Goal: Task Accomplishment & Management: Manage account settings

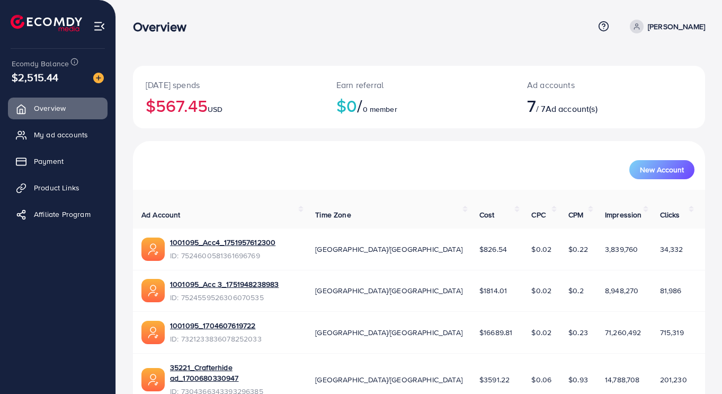
click at [50, 133] on span "My ad accounts" at bounding box center [61, 134] width 54 height 11
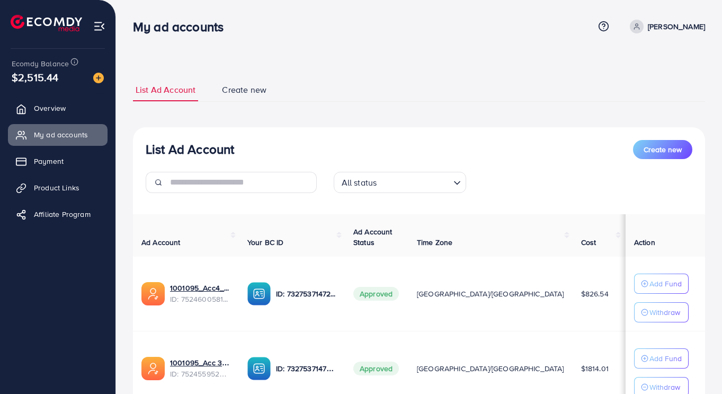
click at [70, 139] on span "My ad accounts" at bounding box center [61, 134] width 54 height 11
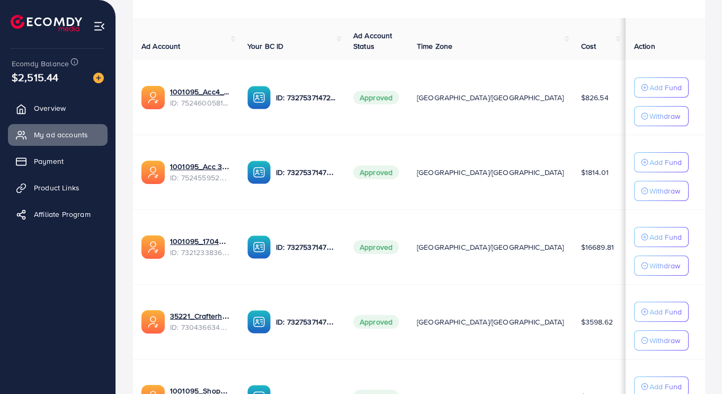
scroll to position [195, 0]
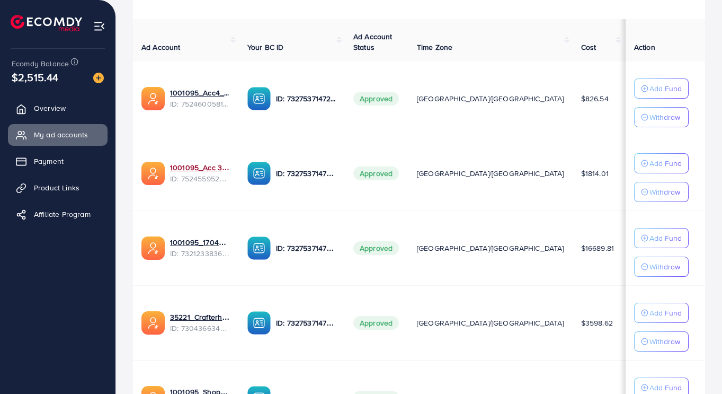
click at [192, 171] on link "1001095_Acc 3_1751948238983" at bounding box center [200, 167] width 60 height 11
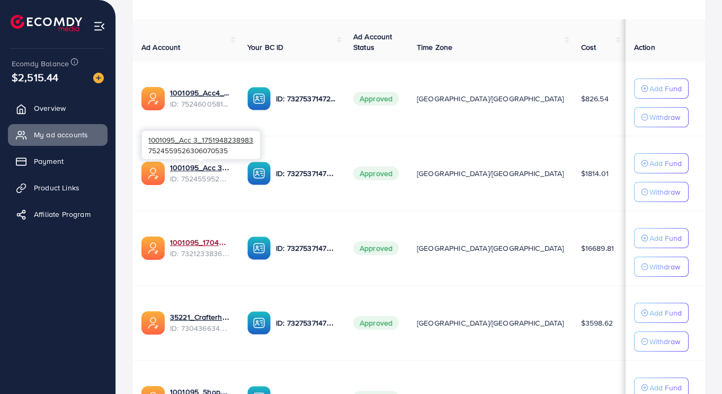
click at [189, 246] on link "1001095_1704607619722" at bounding box center [200, 242] width 60 height 11
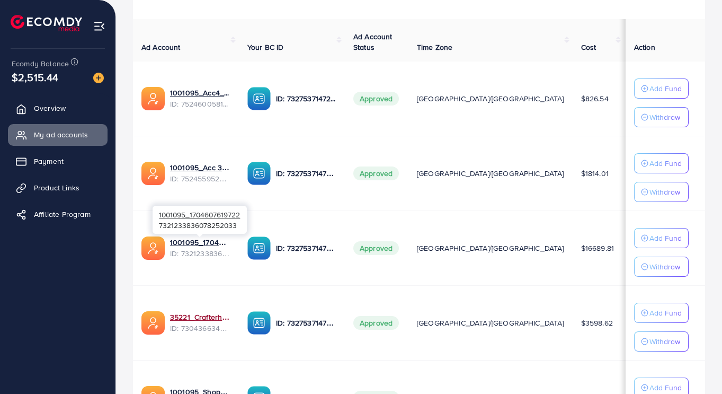
click at [180, 315] on link "35221_Crafterhide ad_1700680330947" at bounding box center [200, 316] width 60 height 11
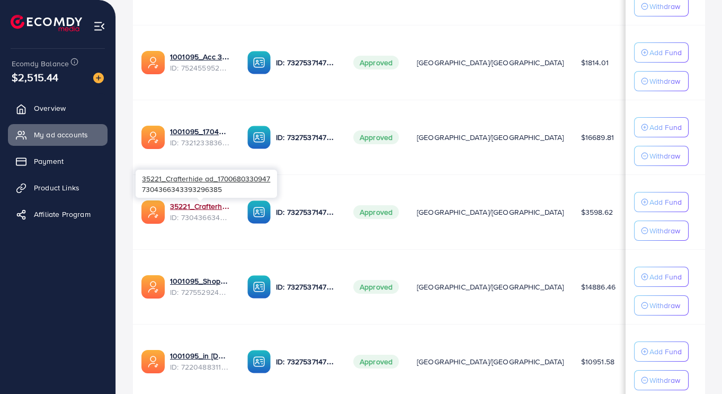
scroll to position [306, 0]
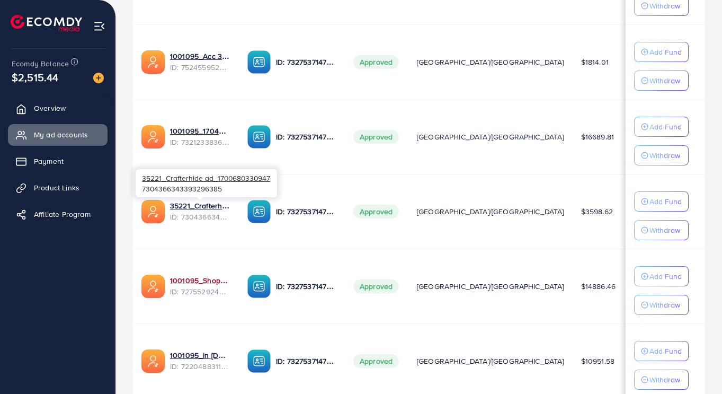
click at [195, 275] on link "1001095_Shopping Center" at bounding box center [200, 280] width 60 height 11
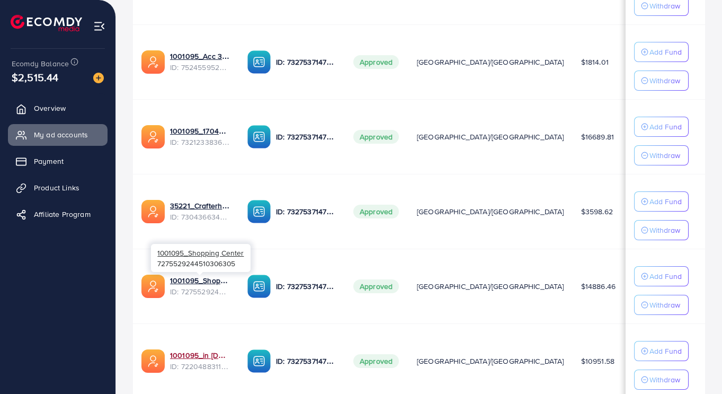
click at [187, 359] on link "1001095_in [DOMAIN_NAME]_1681150971525" at bounding box center [200, 355] width 60 height 11
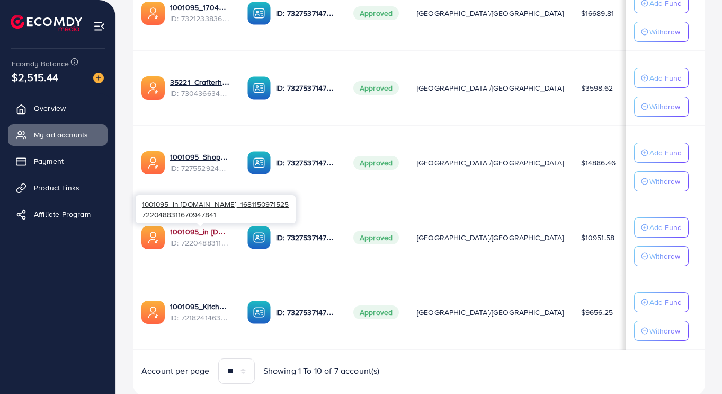
scroll to position [431, 0]
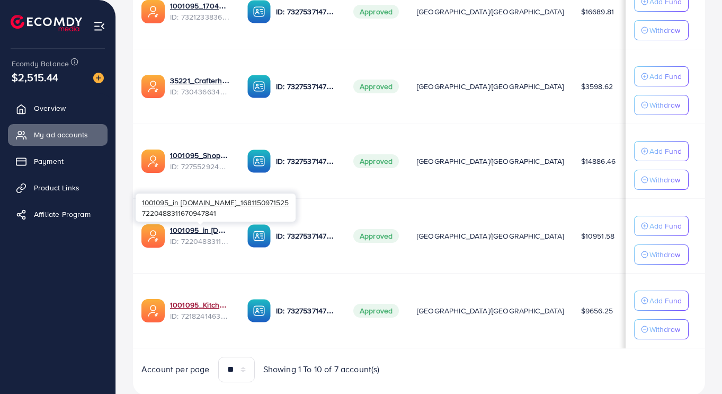
click at [190, 305] on link "1001095_Kitchenlyst_1680641549988" at bounding box center [200, 304] width 60 height 11
